Goal: Use online tool/utility: Utilize a website feature to perform a specific function

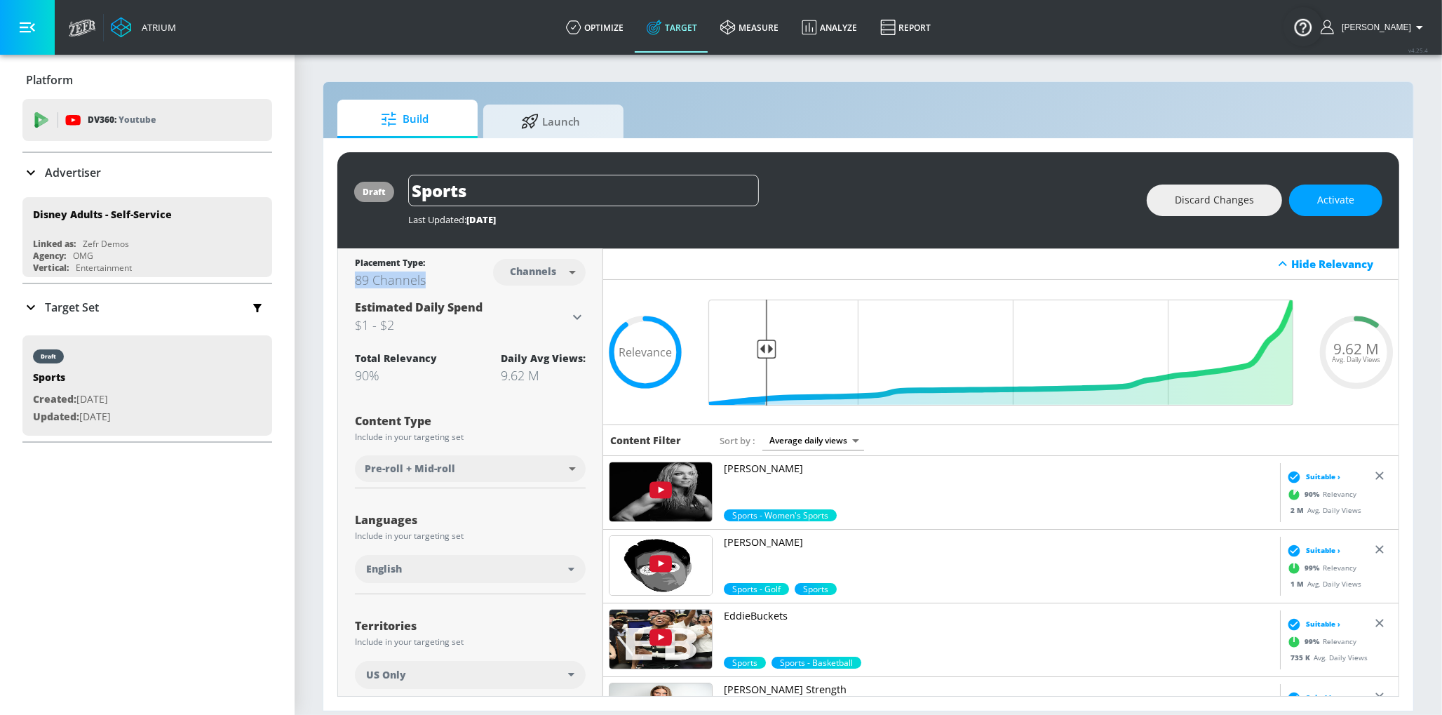
drag, startPoint x: 428, startPoint y: 279, endPoint x: 342, endPoint y: 279, distance: 86.3
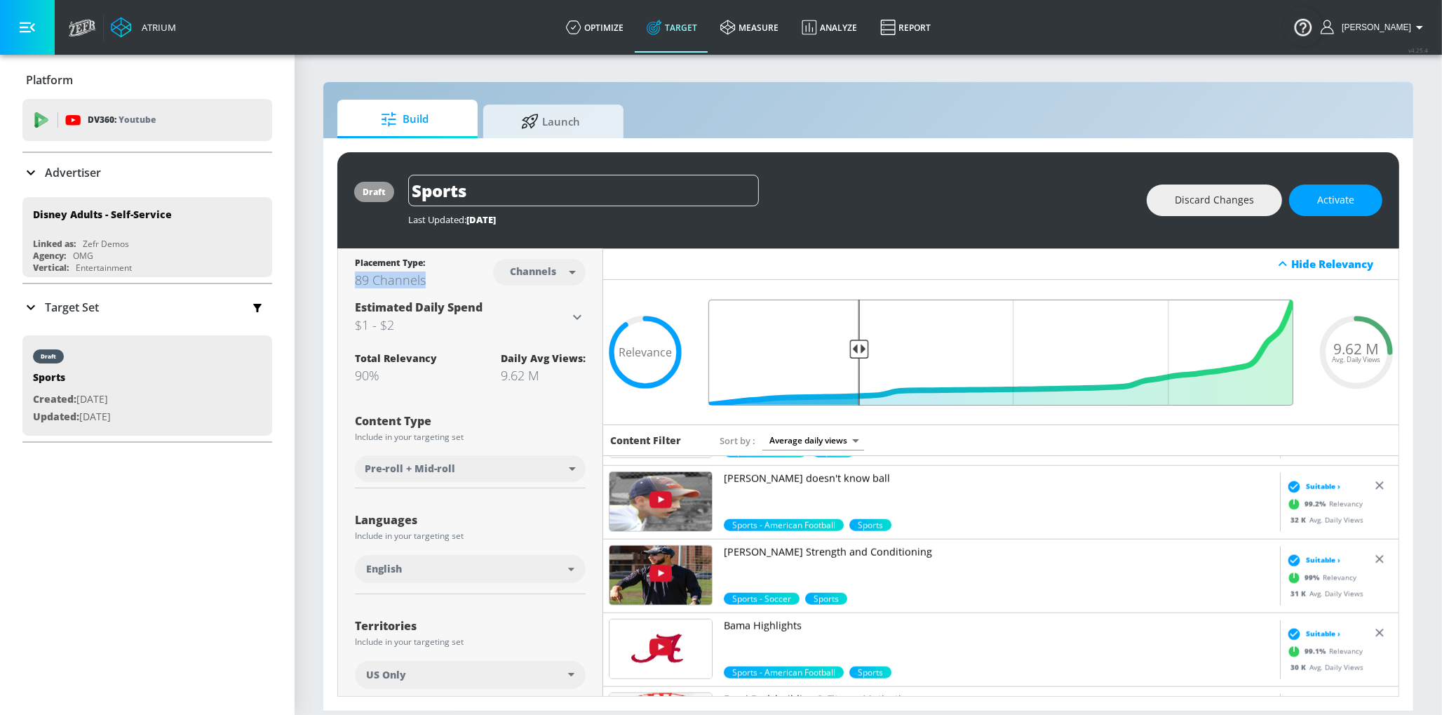
drag, startPoint x: 770, startPoint y: 348, endPoint x: 857, endPoint y: 349, distance: 87.0
type input "0.75"
click at [858, 349] on input "Final Threshold" at bounding box center [1000, 353] width 599 height 106
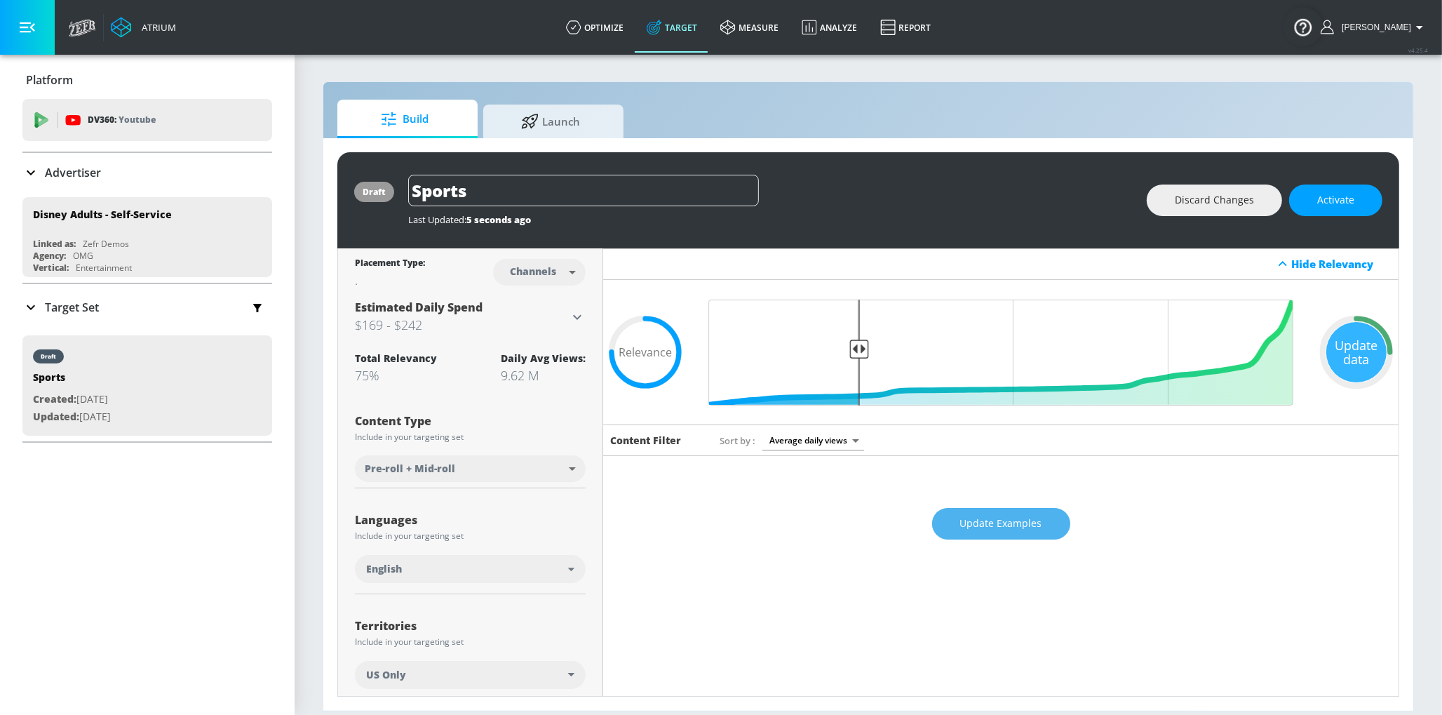
click at [1040, 520] on span "Update Examples" at bounding box center [1001, 524] width 82 height 18
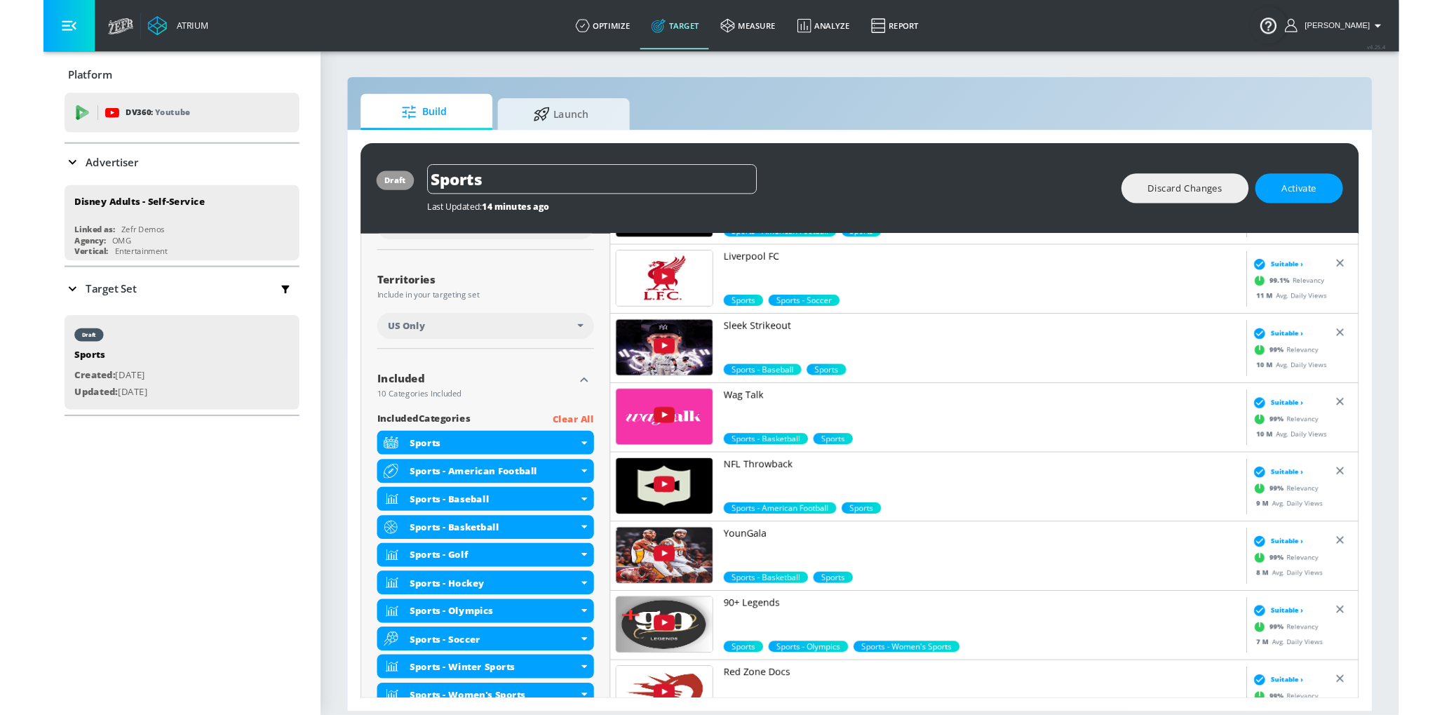
scroll to position [267, 0]
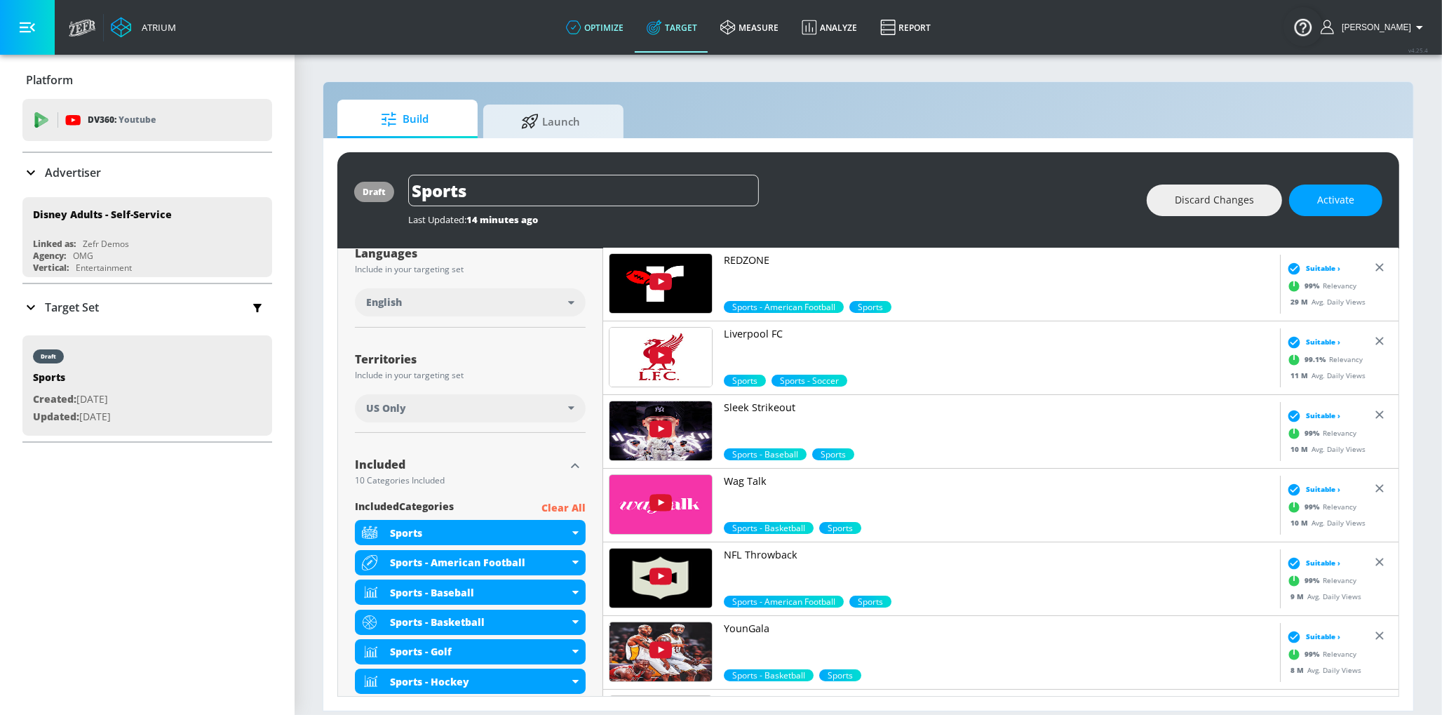
click at [632, 30] on link "optimize" at bounding box center [595, 27] width 81 height 51
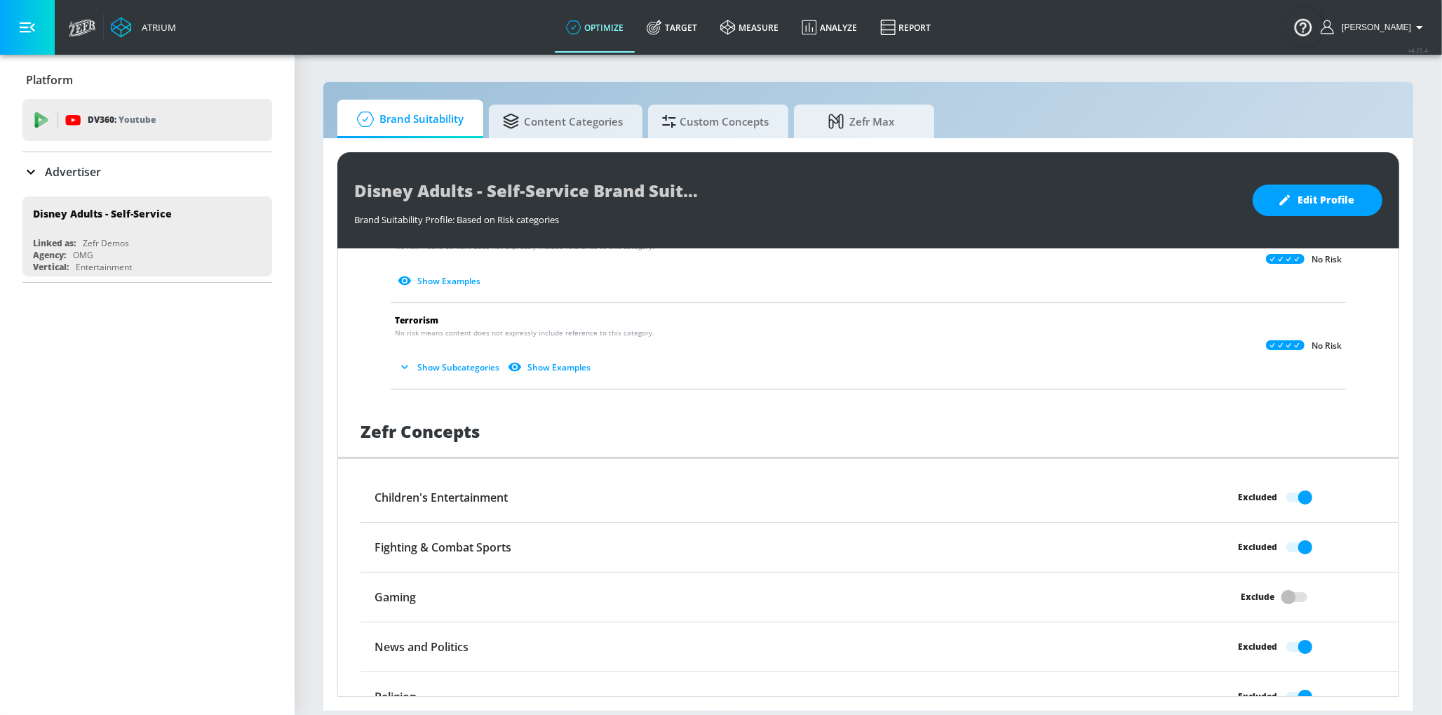
scroll to position [1013, 0]
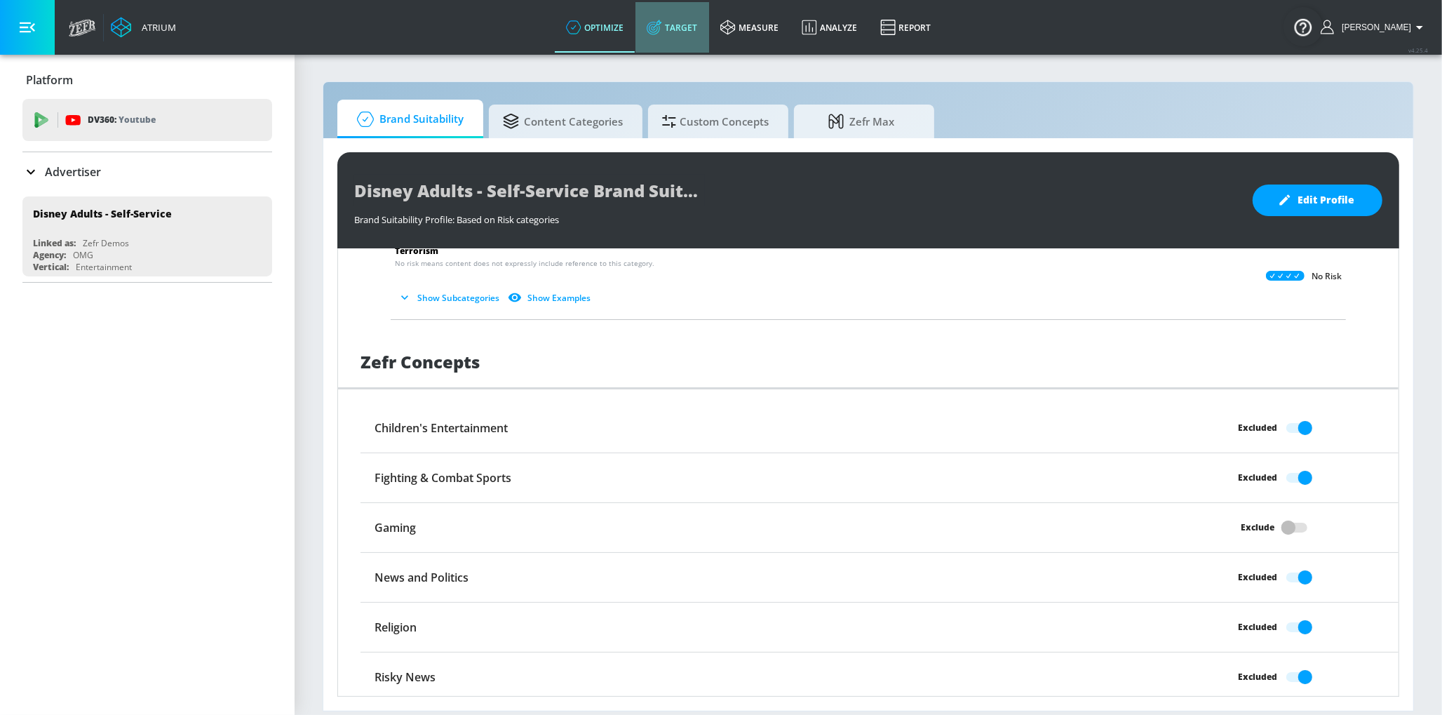
click at [694, 30] on link "Target" at bounding box center [672, 27] width 74 height 51
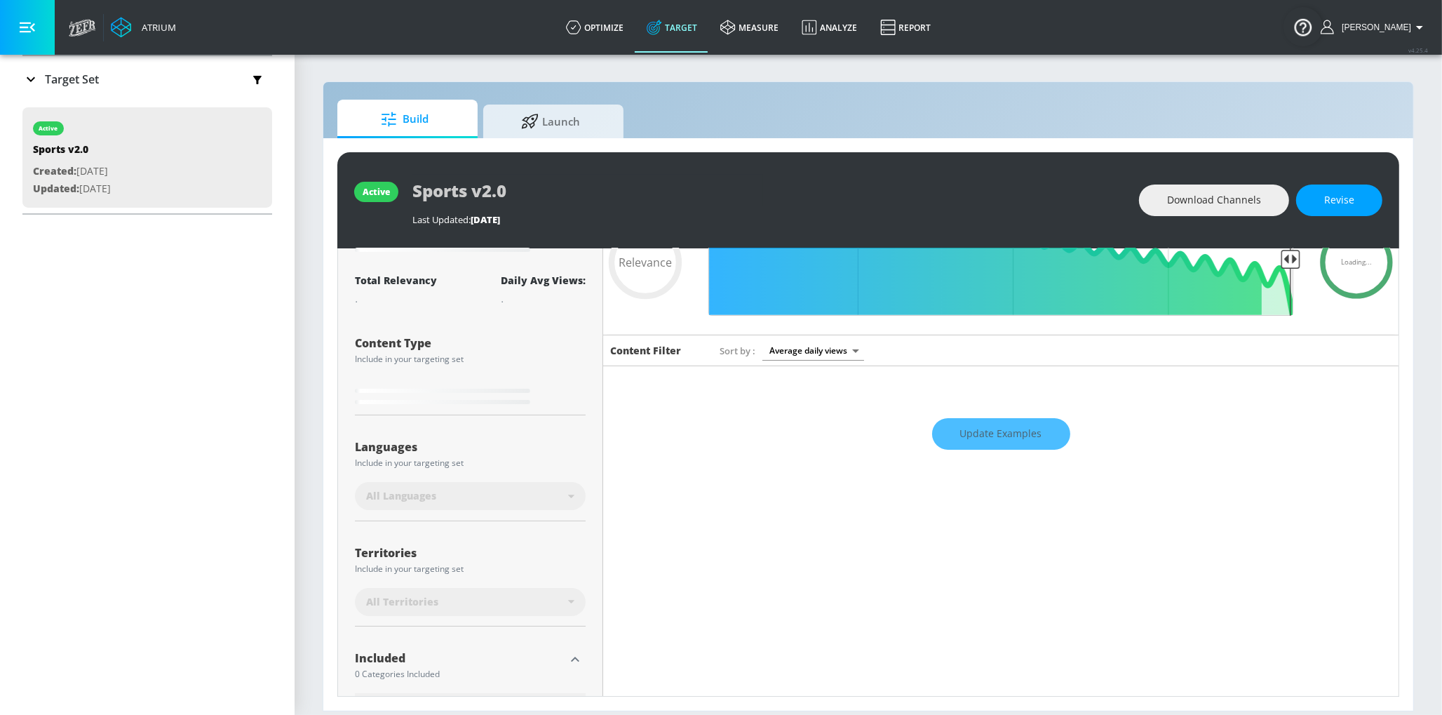
scroll to position [376, 0]
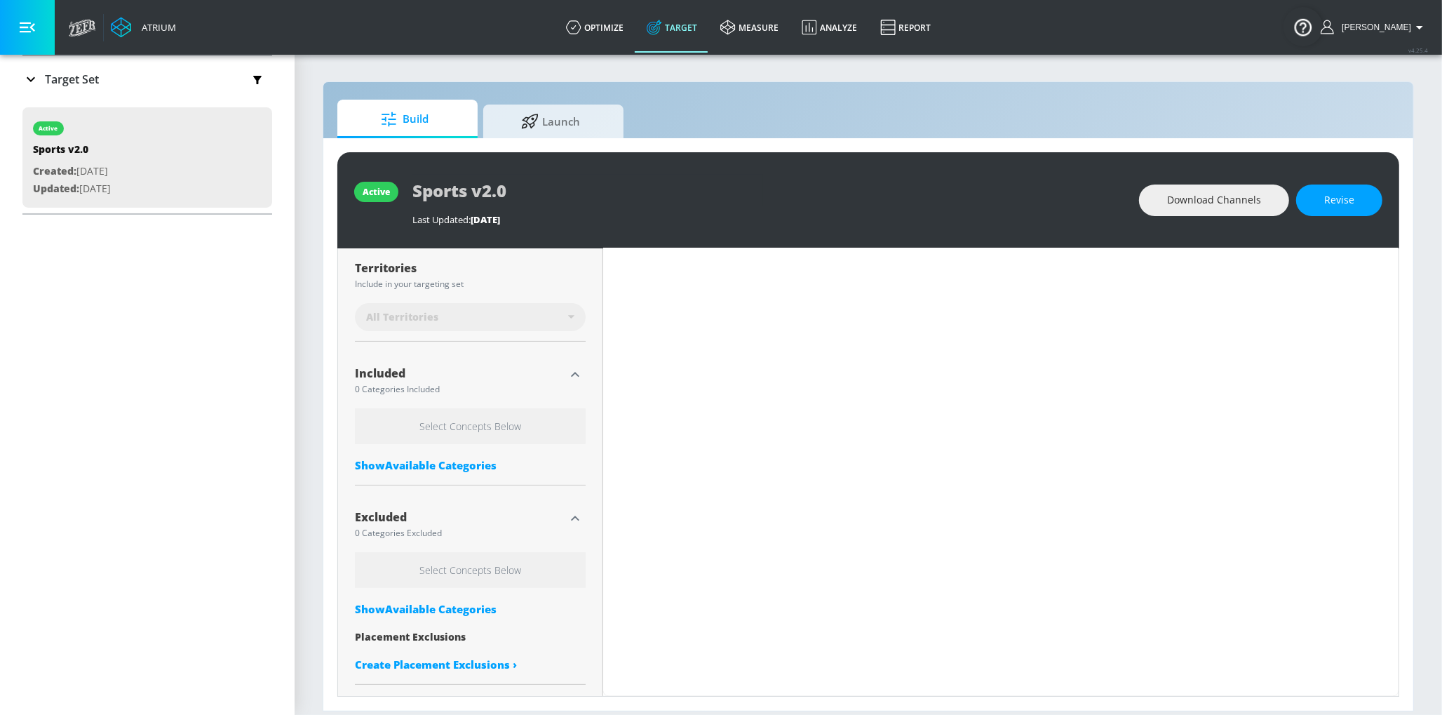
type input "0.69"
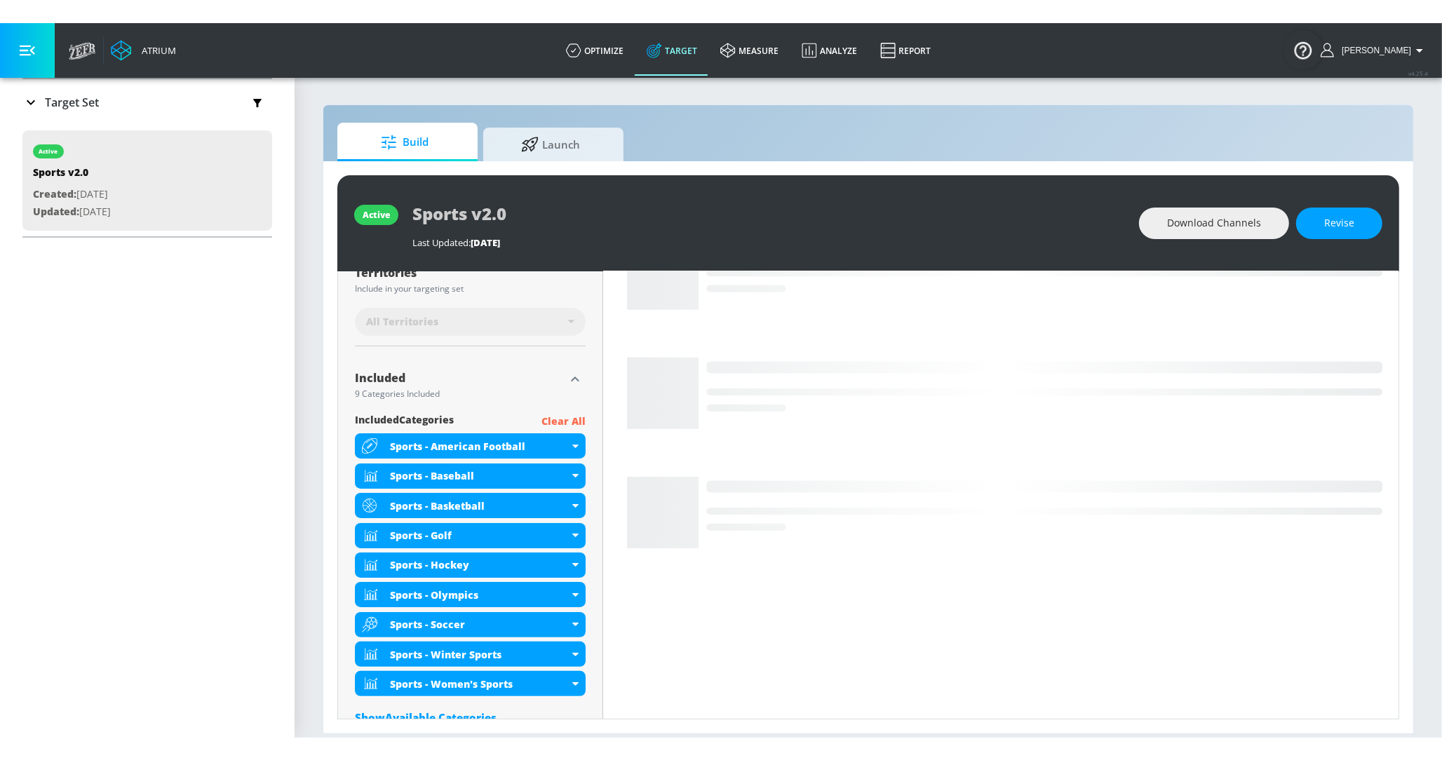
scroll to position [358, 0]
